Goal: Transaction & Acquisition: Purchase product/service

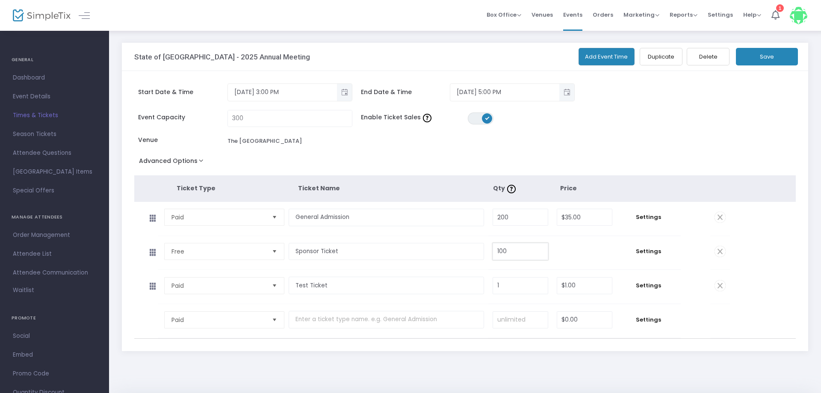
click at [506, 255] on input "100" at bounding box center [520, 251] width 55 height 16
click at [524, 258] on input "100" at bounding box center [520, 251] width 55 height 16
click at [273, 327] on span "Select" at bounding box center [275, 320] width 14 height 14
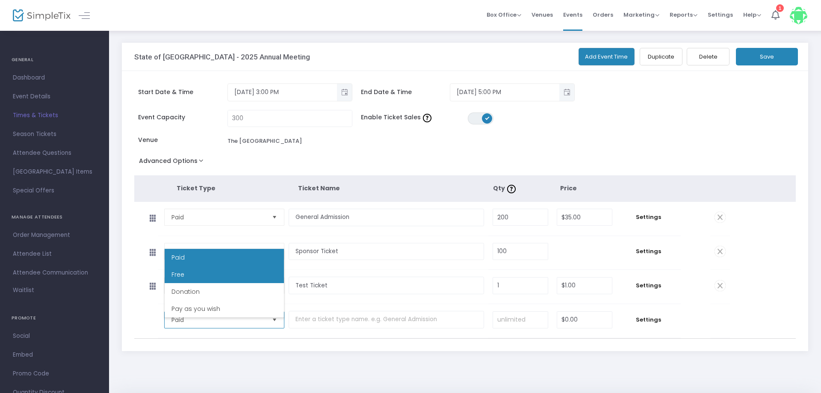
click at [201, 279] on li "Free" at bounding box center [224, 274] width 119 height 17
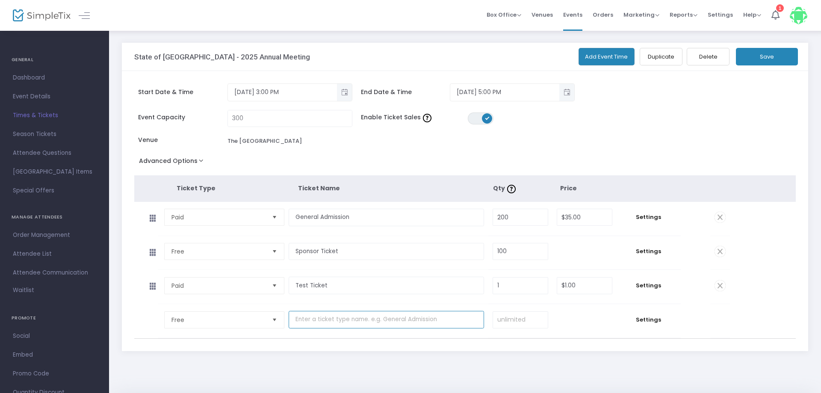
click at [329, 325] on input "text" at bounding box center [386, 320] width 195 height 18
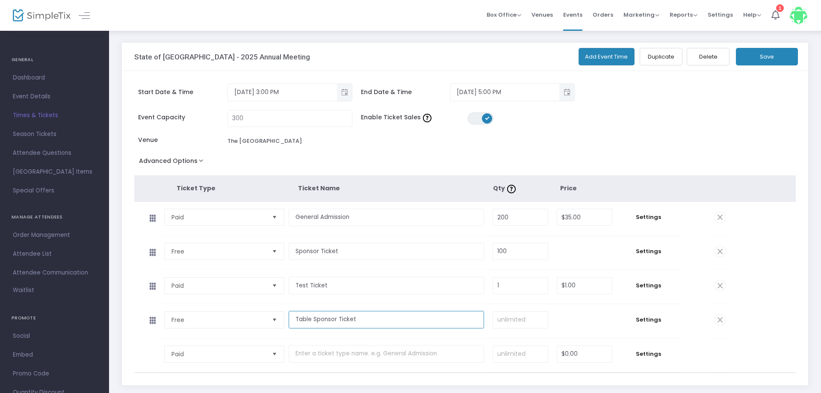
type input "Table Sponsor Ticket"
click at [530, 328] on input at bounding box center [520, 320] width 55 height 16
click at [640, 324] on span "Settings" at bounding box center [649, 320] width 56 height 9
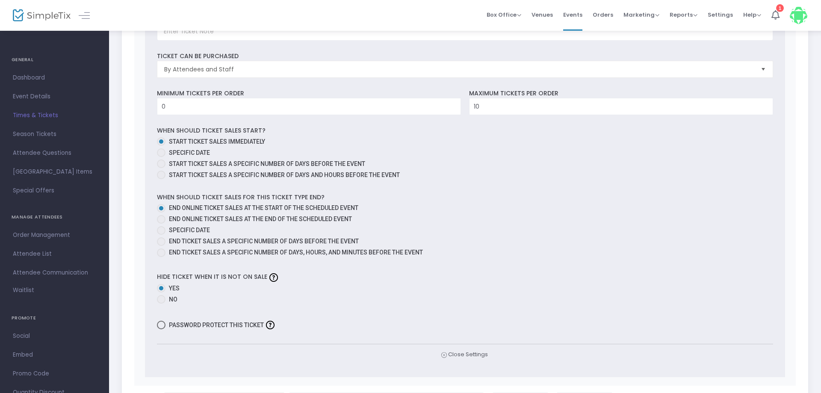
scroll to position [436, 0]
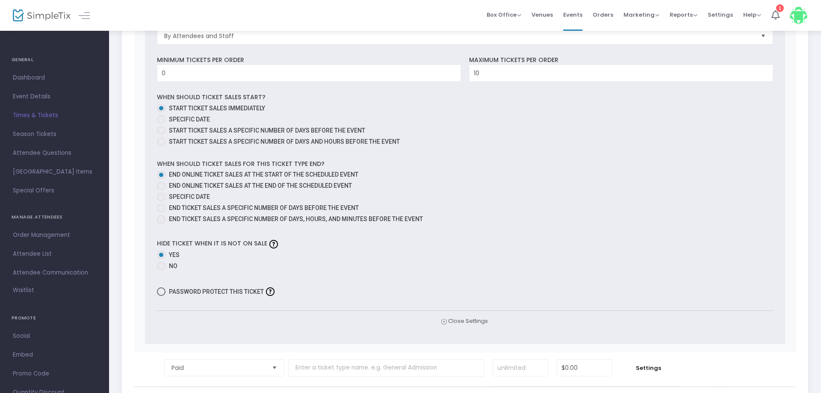
click at [160, 296] on span at bounding box center [161, 291] width 9 height 9
click at [161, 296] on input "Password protect this ticket" at bounding box center [161, 296] width 0 height 0
checkbox input "true"
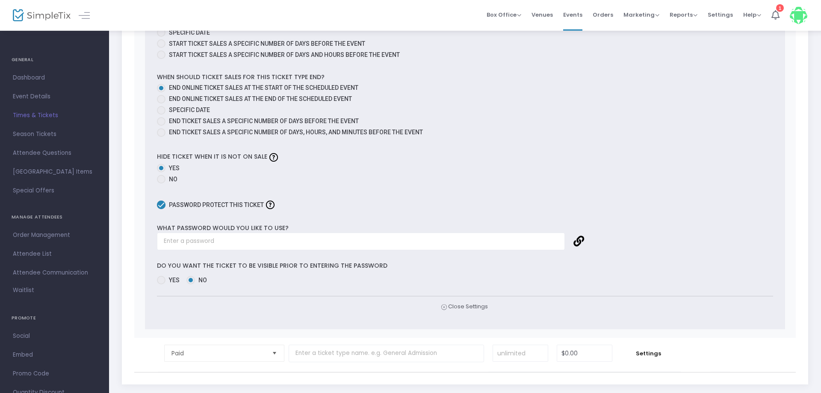
scroll to position [524, 0]
click at [344, 250] on input "text" at bounding box center [361, 241] width 408 height 18
type input "TABLE2025"
click at [652, 166] on div "Hide ticket when it is not on sale Yes No" at bounding box center [465, 168] width 625 height 36
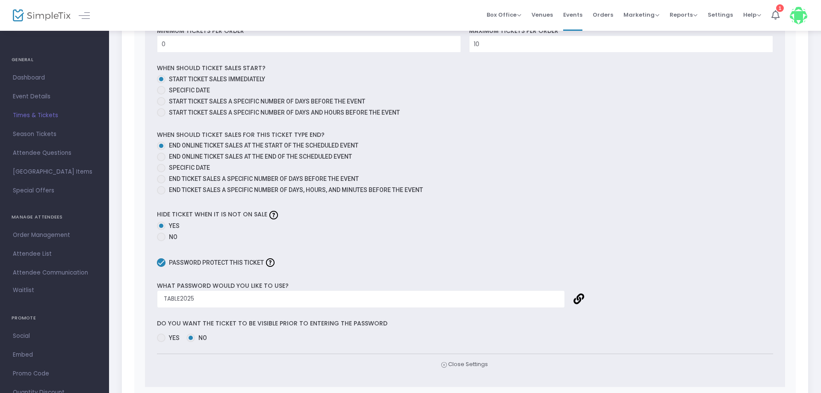
scroll to position [596, 0]
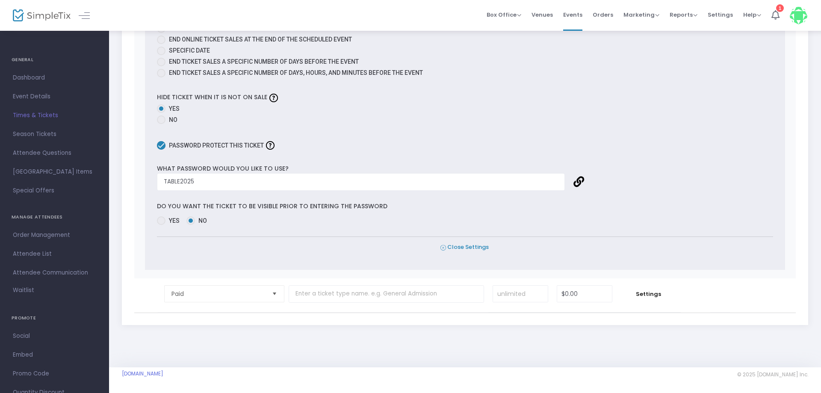
click at [449, 247] on span "Close Settings" at bounding box center [465, 247] width 48 height 9
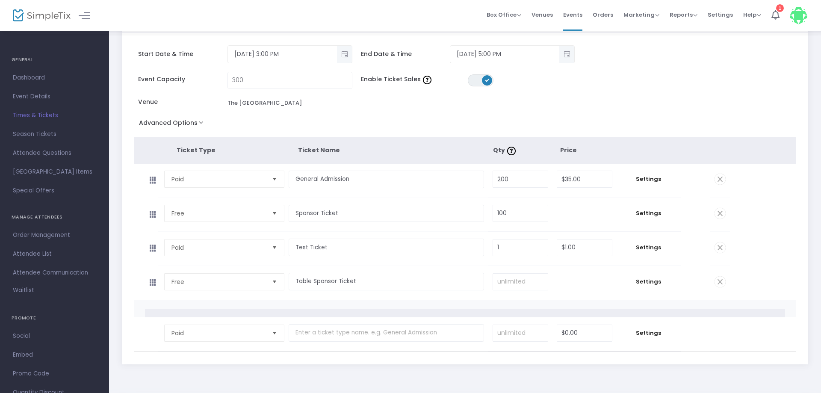
scroll to position [0, 0]
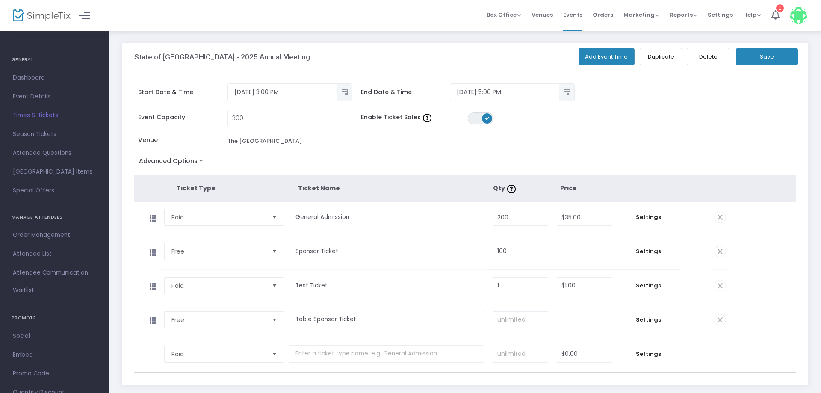
click at [746, 53] on button "Save" at bounding box center [767, 57] width 62 height 18
click at [504, 12] on span "Box Office" at bounding box center [504, 15] width 35 height 8
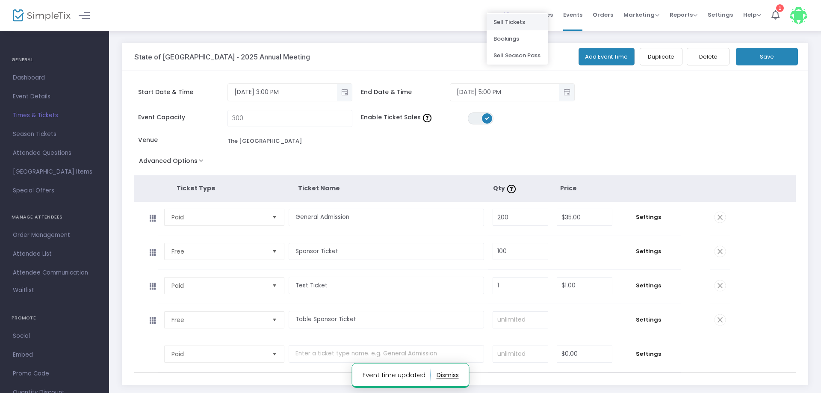
click at [512, 21] on li "Sell Tickets" at bounding box center [517, 22] width 61 height 17
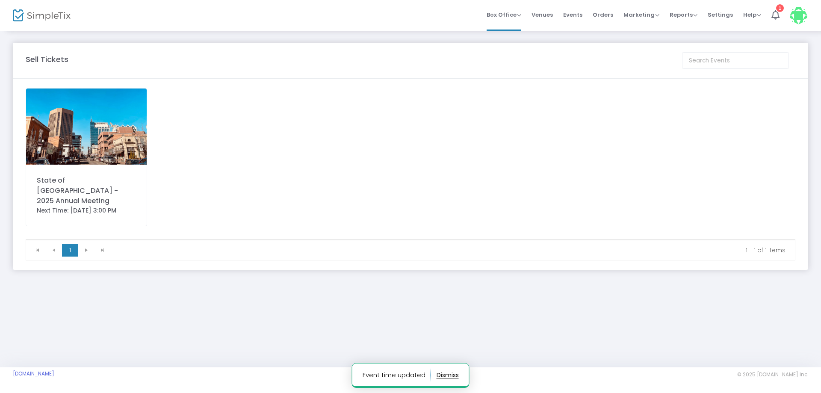
click at [100, 113] on img at bounding box center [86, 127] width 121 height 76
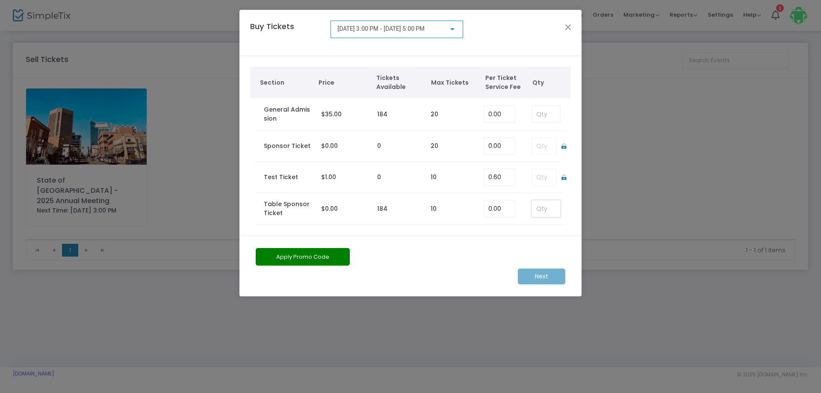
click at [539, 208] on input at bounding box center [546, 209] width 28 height 16
type input "10"
click at [539, 276] on m-button "Next" at bounding box center [541, 277] width 47 height 16
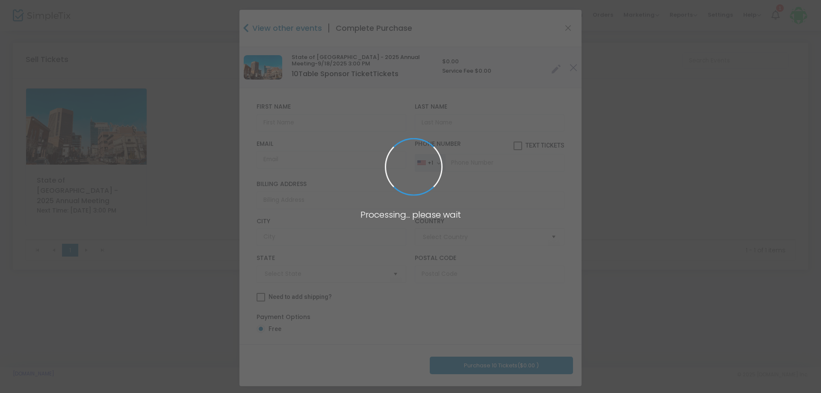
type input "[GEOGRAPHIC_DATA]"
type input "[US_STATE]"
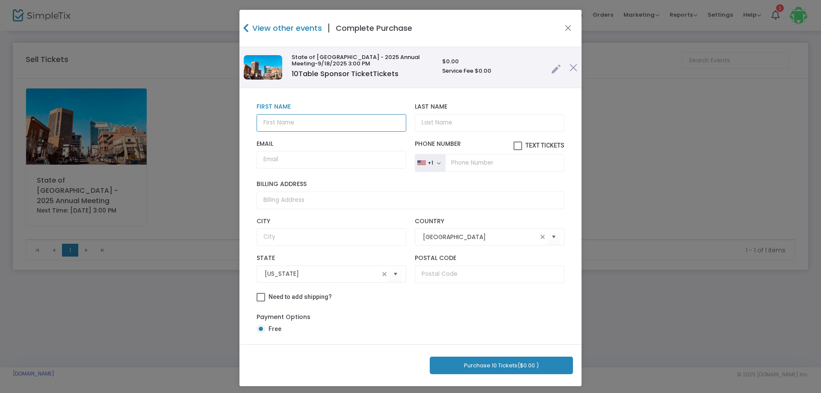
click at [304, 122] on input "text" at bounding box center [332, 123] width 150 height 18
type input "v"
type input "W"
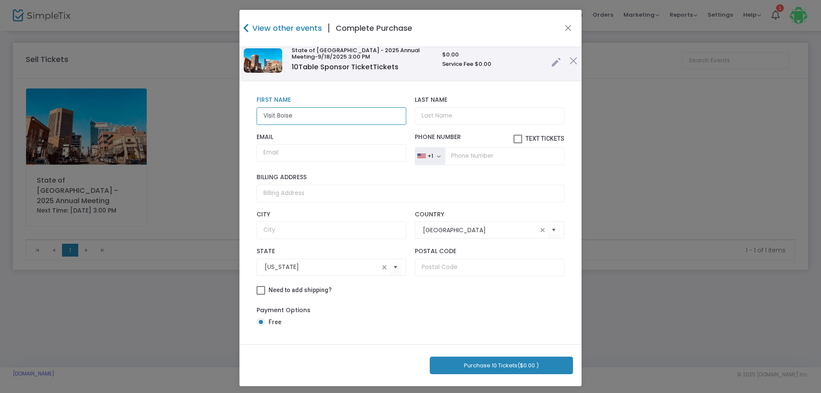
type input "Visit Boise"
click at [511, 362] on button "Purchase 10 Tickets ($0.00 )" at bounding box center [501, 366] width 143 height 18
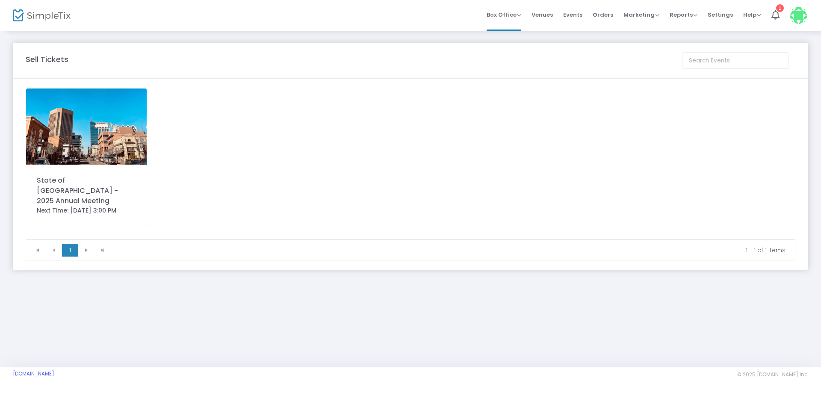
click at [83, 140] on img at bounding box center [86, 127] width 121 height 76
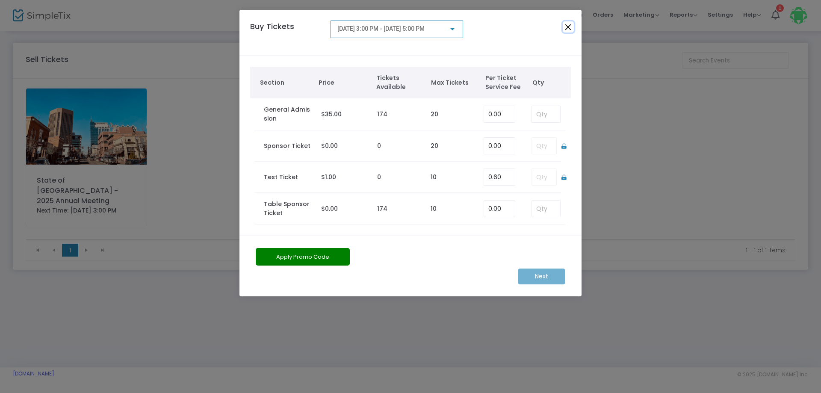
click at [569, 24] on button "Close" at bounding box center [568, 26] width 11 height 11
